Goal: Navigation & Orientation: Find specific page/section

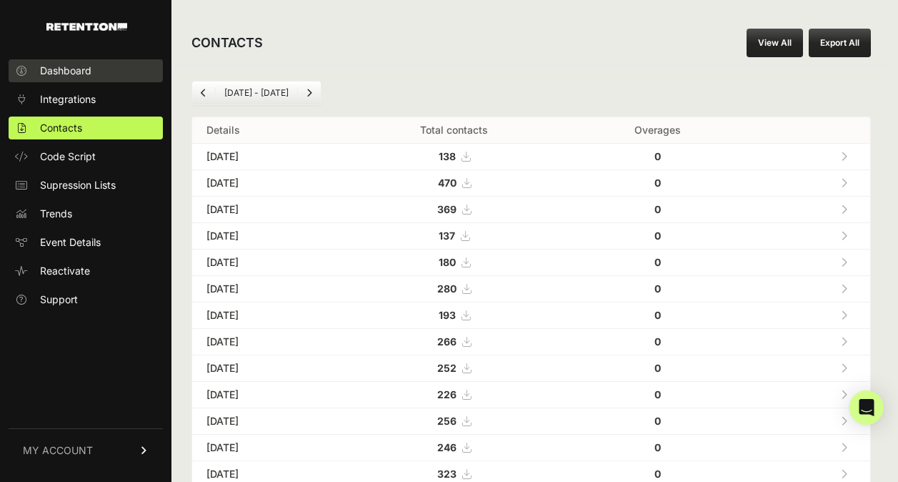
click at [91, 78] on link "Dashboard" at bounding box center [86, 70] width 154 height 23
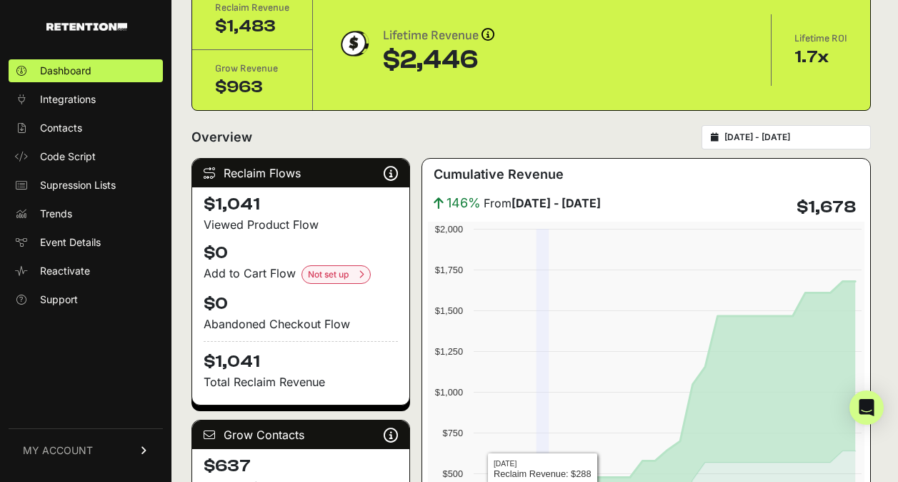
scroll to position [71, 0]
